Goal: Task Accomplishment & Management: Manage account settings

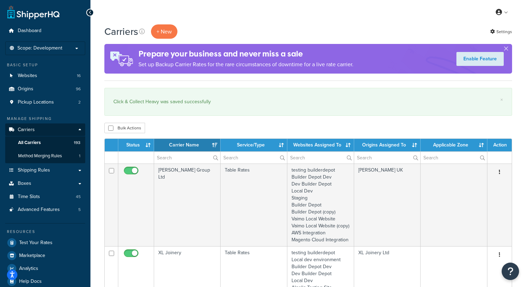
select select "15"
click at [176, 160] on input "text" at bounding box center [187, 157] width 66 height 12
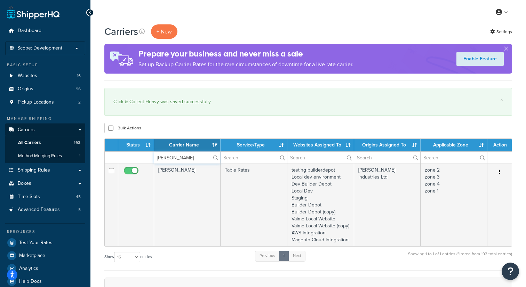
type input "merlyn"
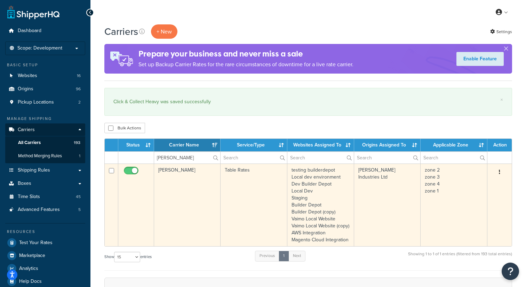
click at [502, 169] on button "button" at bounding box center [500, 171] width 10 height 11
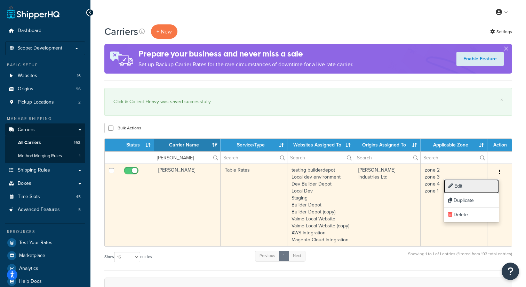
click at [468, 187] on link "Edit" at bounding box center [471, 186] width 55 height 14
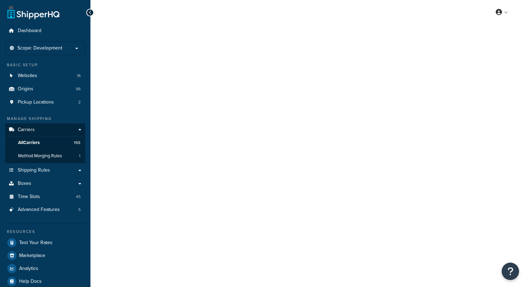
select select "25"
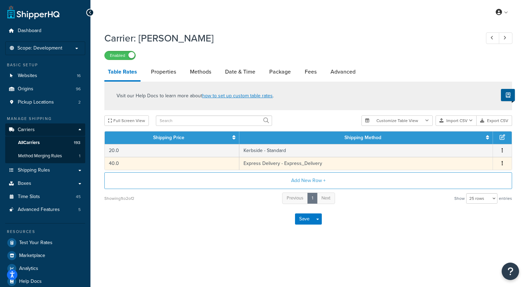
click at [503, 164] on button "button" at bounding box center [503, 163] width 6 height 8
click at [464, 151] on div "Edit" at bounding box center [467, 150] width 49 height 14
select select "177698"
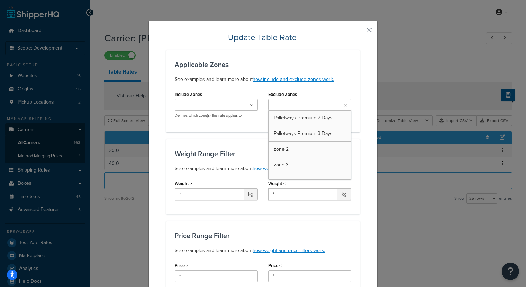
click at [296, 102] on input "Exclude Zones" at bounding box center [302, 105] width 62 height 8
click at [192, 118] on div "Include Zones Palletways Premium 2 Days Palletways Premium 3 Days zone 2 zone 3…" at bounding box center [217, 106] width 94 height 34
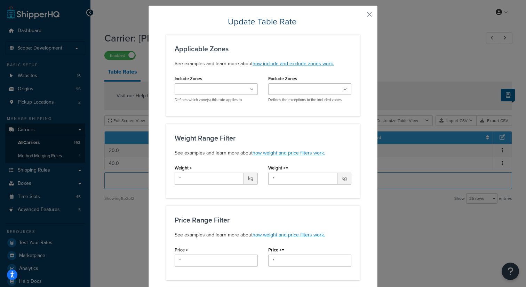
scroll to position [0, 0]
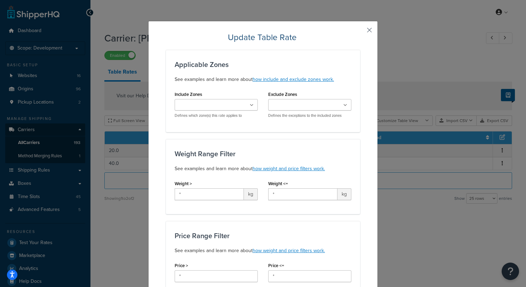
click at [360, 32] on button "button" at bounding box center [360, 33] width 2 height 2
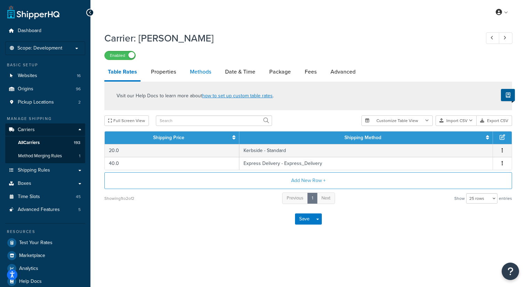
click at [200, 69] on link "Methods" at bounding box center [201, 71] width 28 height 17
select select "25"
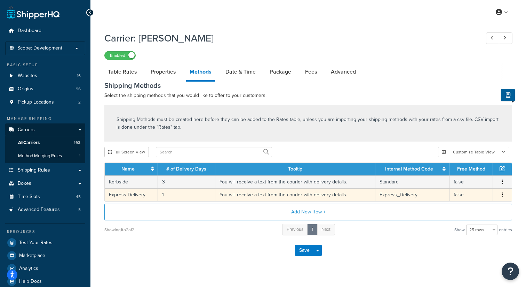
click at [502, 196] on icon "button" at bounding box center [502, 194] width 1 height 5
click at [470, 189] on div "Edit" at bounding box center [467, 188] width 49 height 14
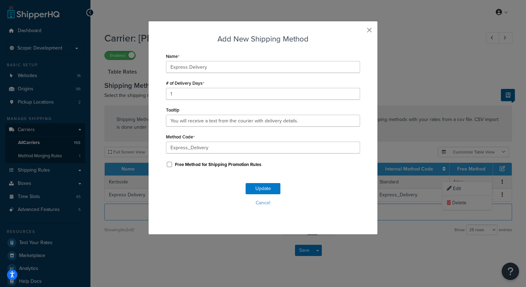
click at [360, 32] on button "button" at bounding box center [360, 33] width 2 height 2
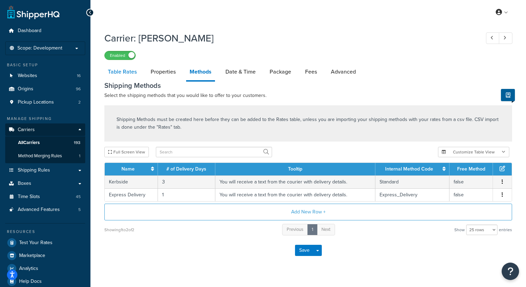
click at [122, 72] on link "Table Rates" at bounding box center [122, 71] width 36 height 17
select select "25"
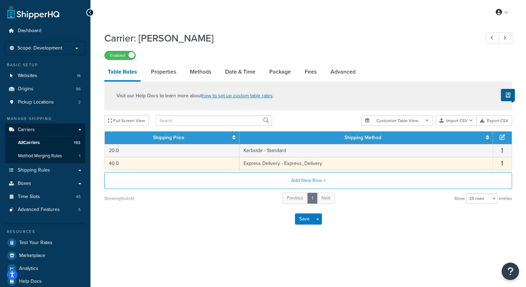
click at [503, 164] on button "button" at bounding box center [503, 163] width 6 height 8
click at [460, 147] on div "Edit" at bounding box center [467, 150] width 49 height 14
select select "177698"
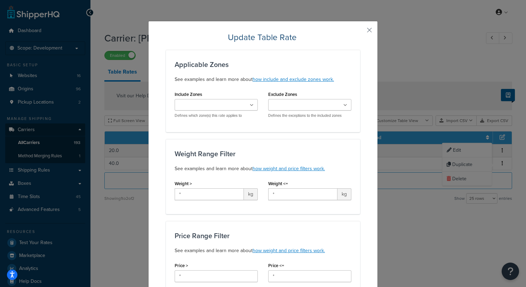
click at [308, 106] on input "Exclude Zones" at bounding box center [302, 105] width 62 height 8
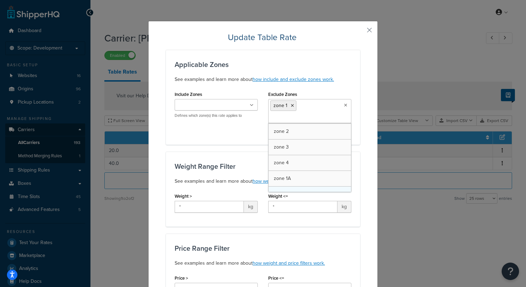
scroll to position [23, 0]
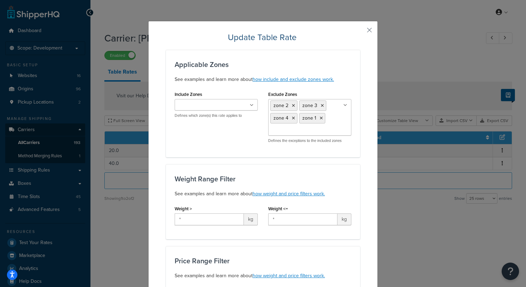
click at [234, 140] on div "Include Zones Palletways Premium 2 Days Palletways Premium 3 Days zone 2 zone 3…" at bounding box center [263, 118] width 187 height 59
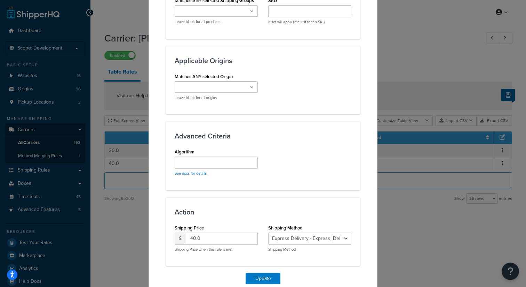
scroll to position [524, 0]
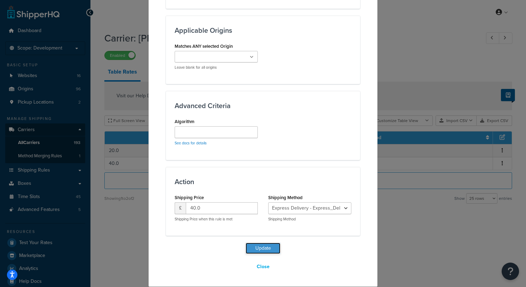
click at [260, 248] on button "Update" at bounding box center [263, 247] width 35 height 11
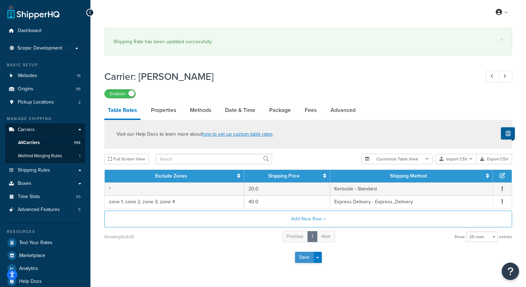
click at [303, 259] on button "Save" at bounding box center [304, 256] width 19 height 11
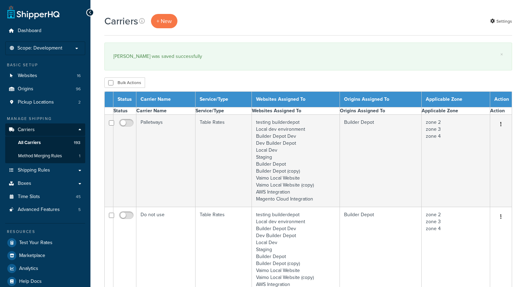
select select "15"
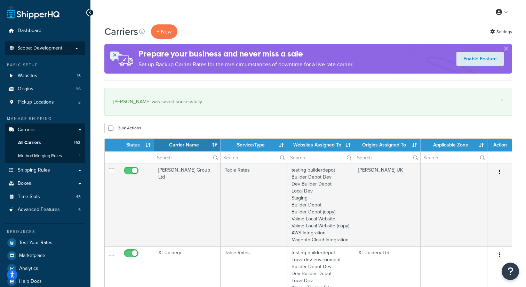
click at [73, 49] on p "Scope: Development" at bounding box center [45, 48] width 74 height 6
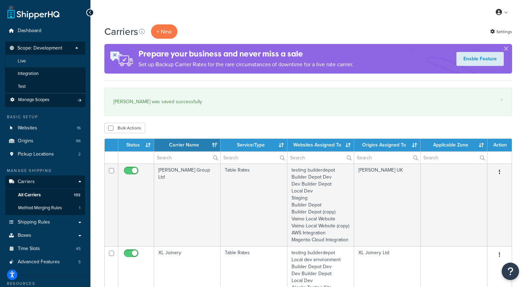
click at [62, 58] on li "Live" at bounding box center [45, 61] width 81 height 13
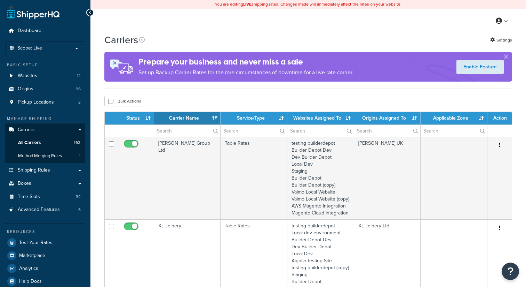
select select "15"
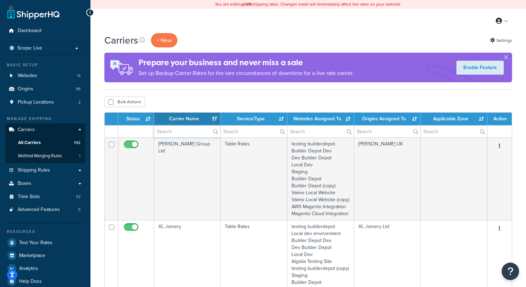
click at [185, 135] on input "text" at bounding box center [187, 131] width 66 height 12
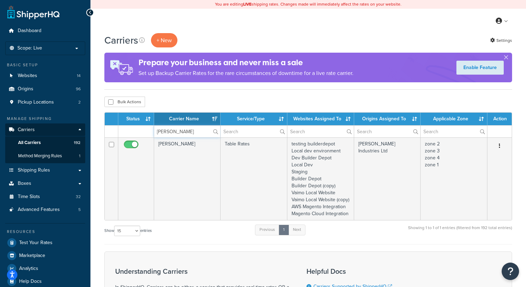
type input "[PERSON_NAME]"
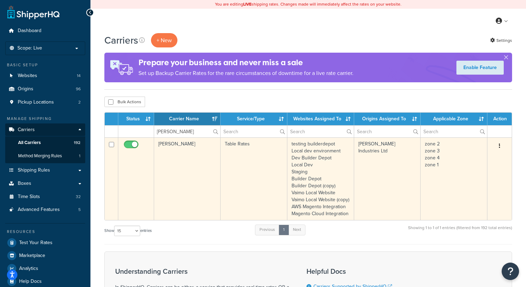
click at [502, 148] on button "button" at bounding box center [500, 145] width 10 height 11
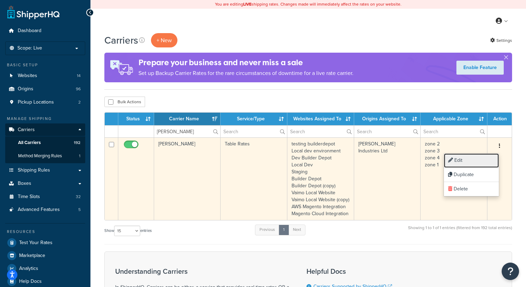
click at [473, 161] on link "Edit" at bounding box center [471, 160] width 55 height 14
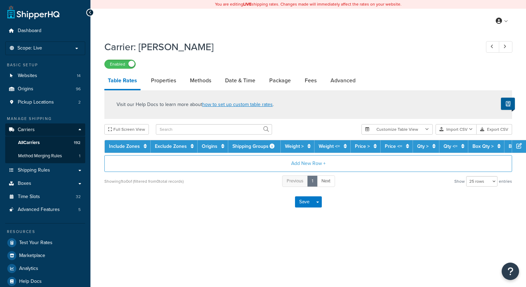
select select "25"
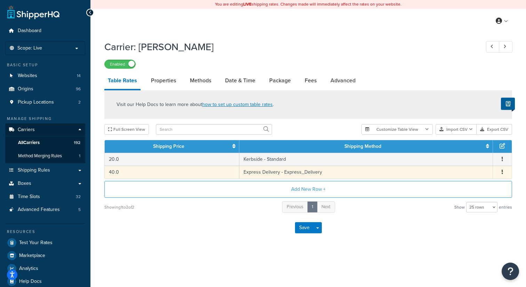
click at [502, 174] on icon "button" at bounding box center [502, 171] width 1 height 5
click at [457, 157] on div "Edit" at bounding box center [467, 159] width 49 height 14
select select "173896"
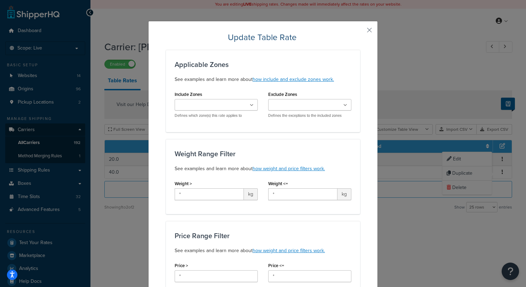
click at [291, 106] on input "Exclude Zones" at bounding box center [302, 105] width 62 height 8
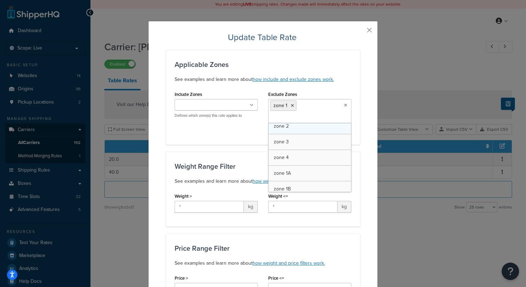
scroll to position [20, 0]
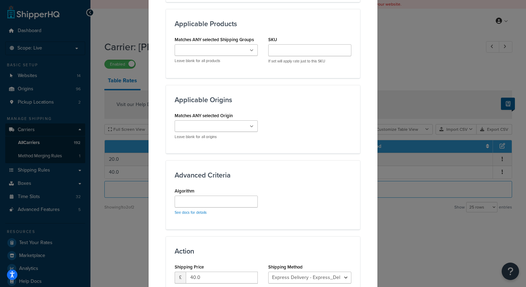
scroll to position [524, 0]
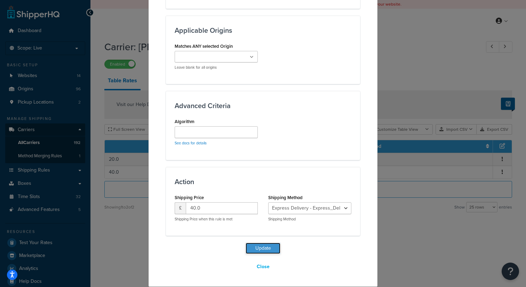
click at [264, 249] on button "Update" at bounding box center [263, 247] width 35 height 11
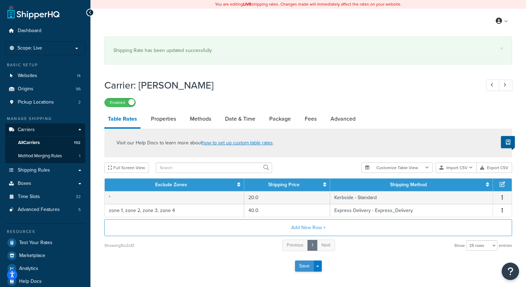
click at [300, 267] on button "Save" at bounding box center [304, 265] width 19 height 11
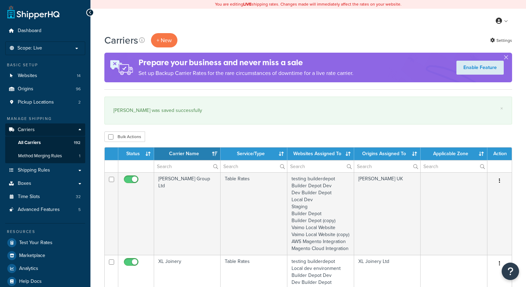
select select "15"
